Goal: Task Accomplishment & Management: Manage account settings

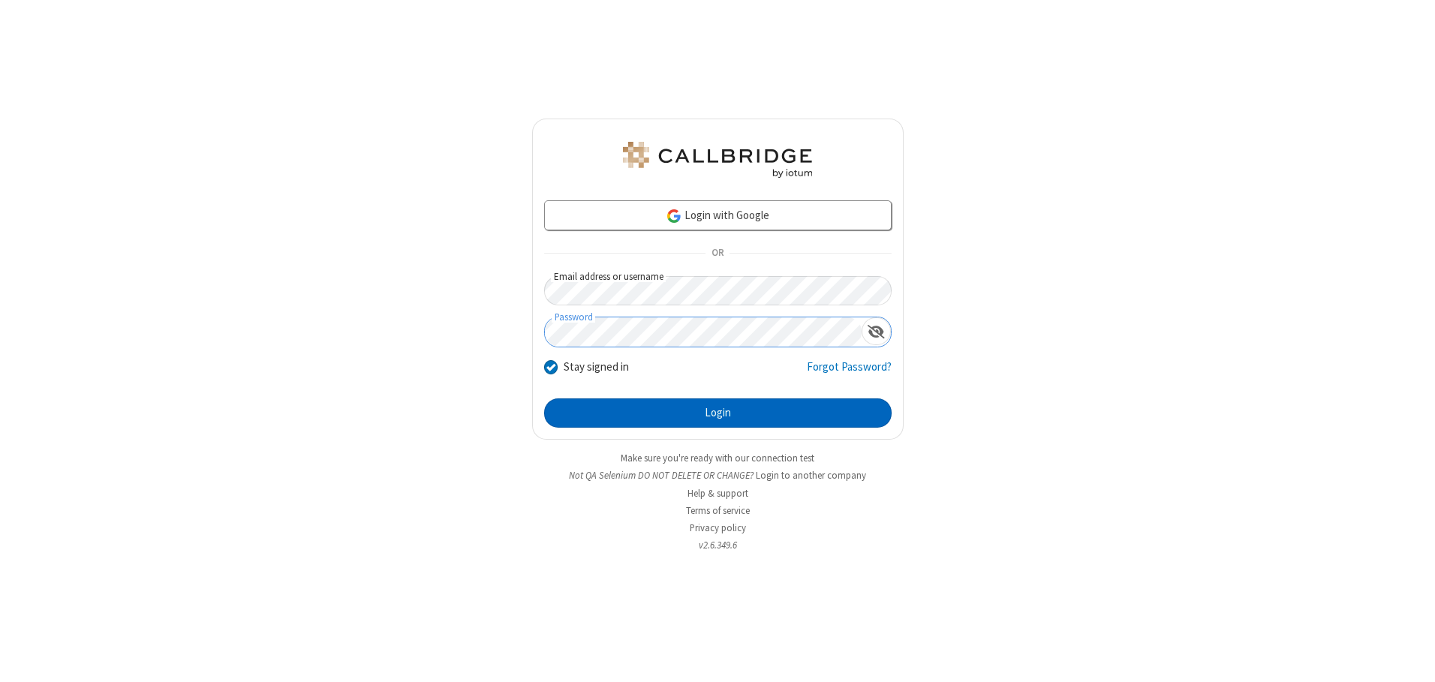
click at [718, 413] on button "Login" at bounding box center [717, 414] width 347 height 30
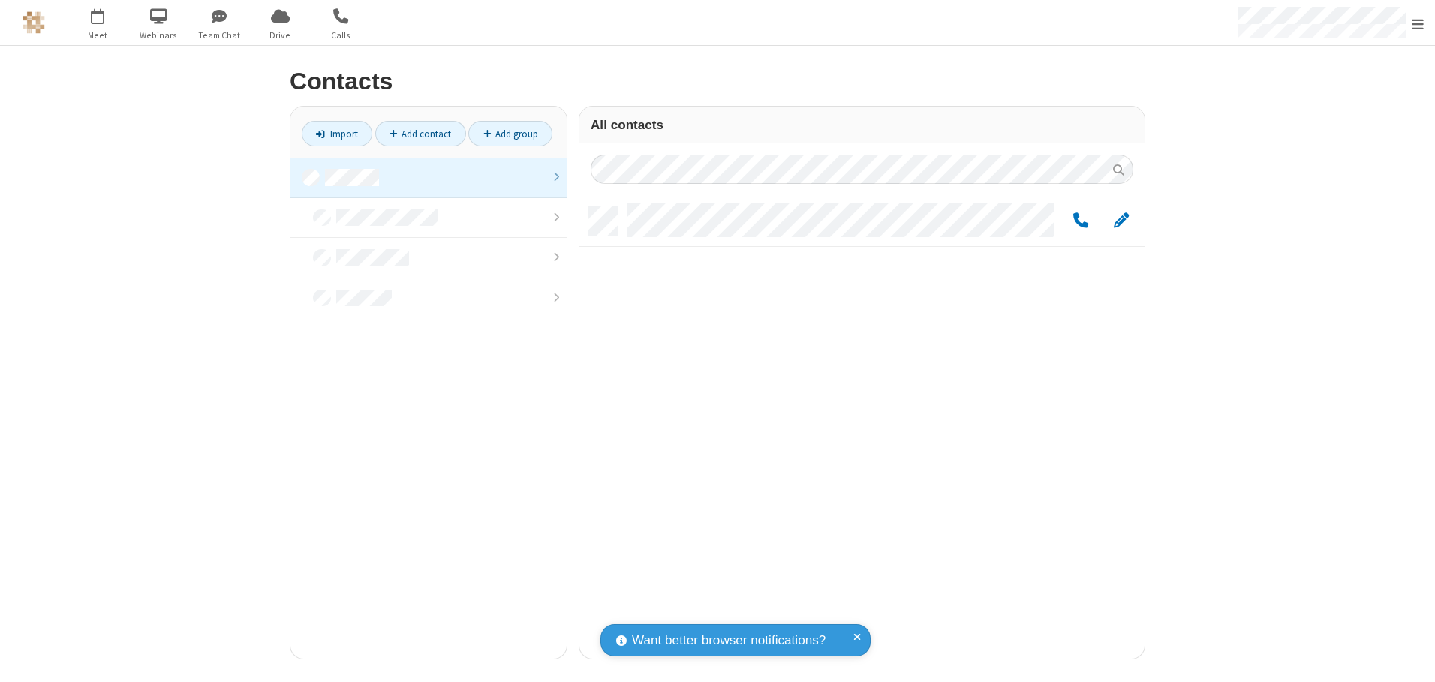
scroll to position [453, 554]
click at [429, 177] on link at bounding box center [428, 178] width 276 height 41
click at [510, 134] on link "Add group" at bounding box center [510, 134] width 84 height 26
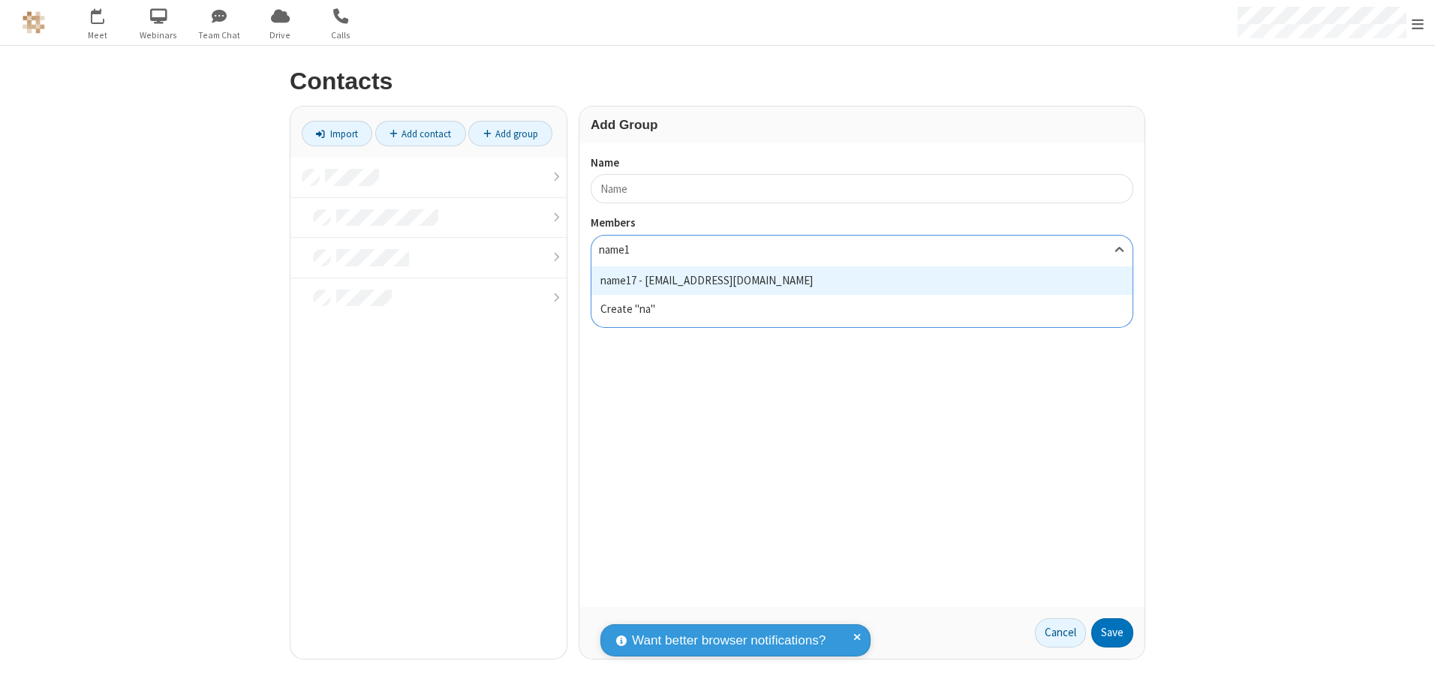
type input "name17"
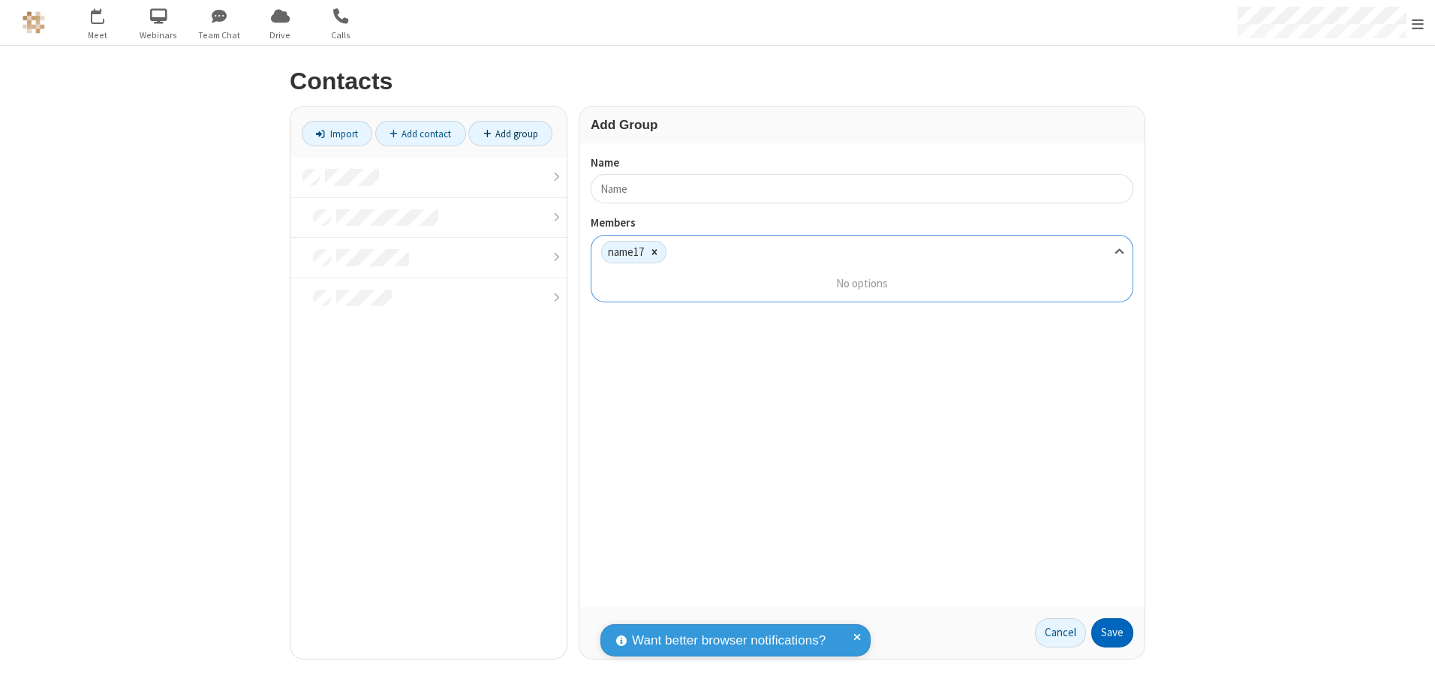
click at [1112, 633] on button "Save" at bounding box center [1112, 633] width 42 height 30
